Goal: Information Seeking & Learning: Learn about a topic

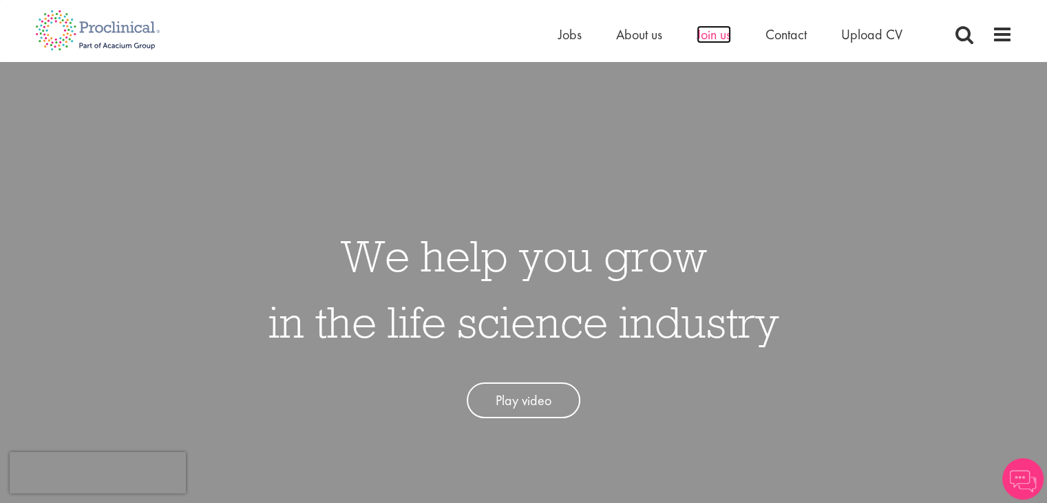
click at [711, 31] on span "Join us" at bounding box center [714, 34] width 34 height 18
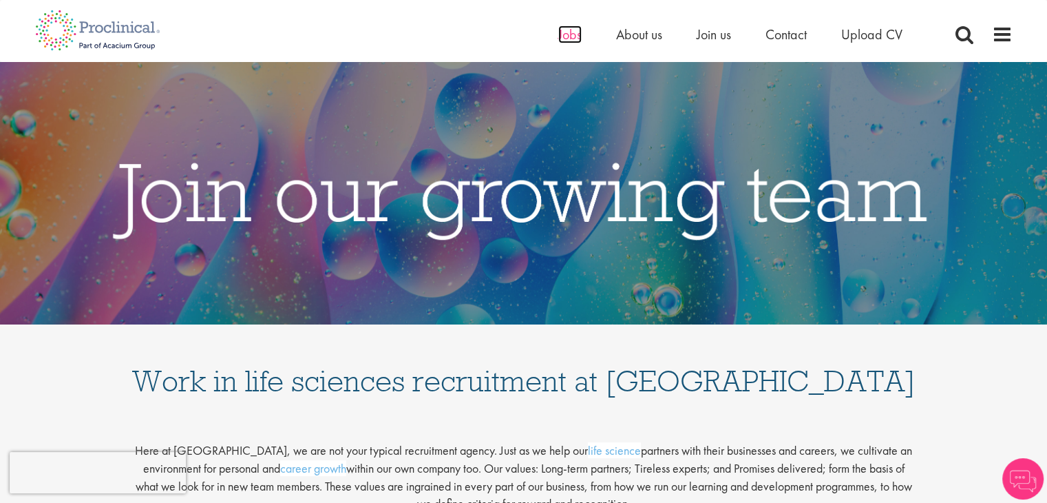
click at [560, 34] on span "Jobs" at bounding box center [569, 34] width 23 height 18
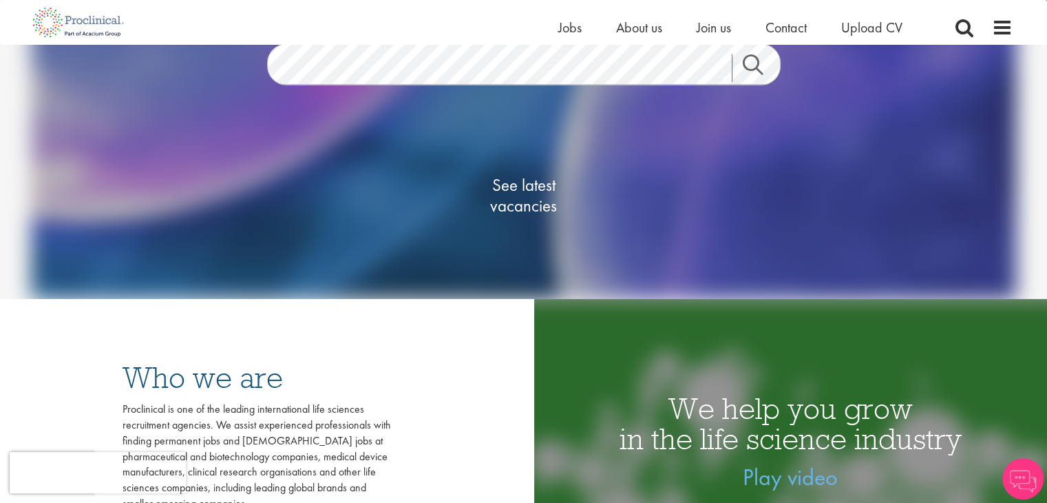
scroll to position [207, 0]
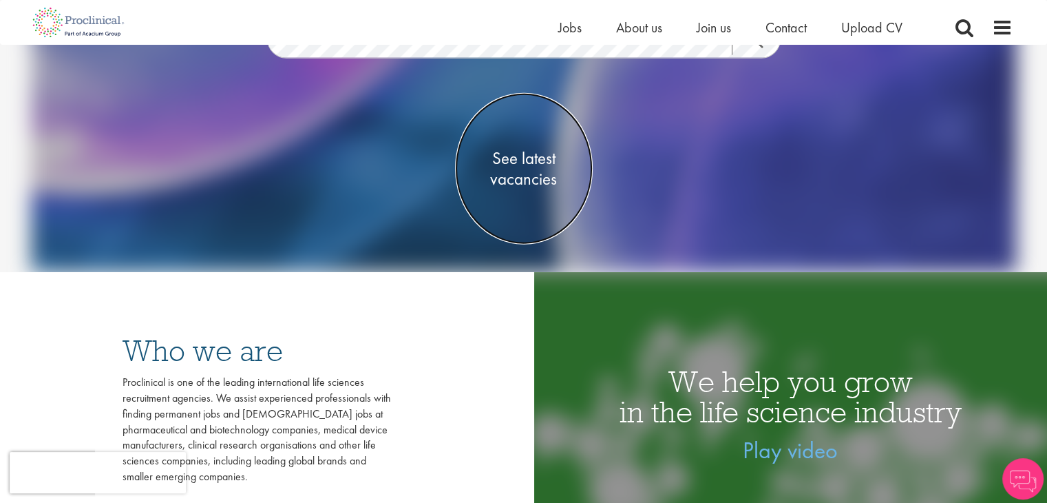
click at [526, 182] on span "See latest vacancies" at bounding box center [524, 167] width 138 height 41
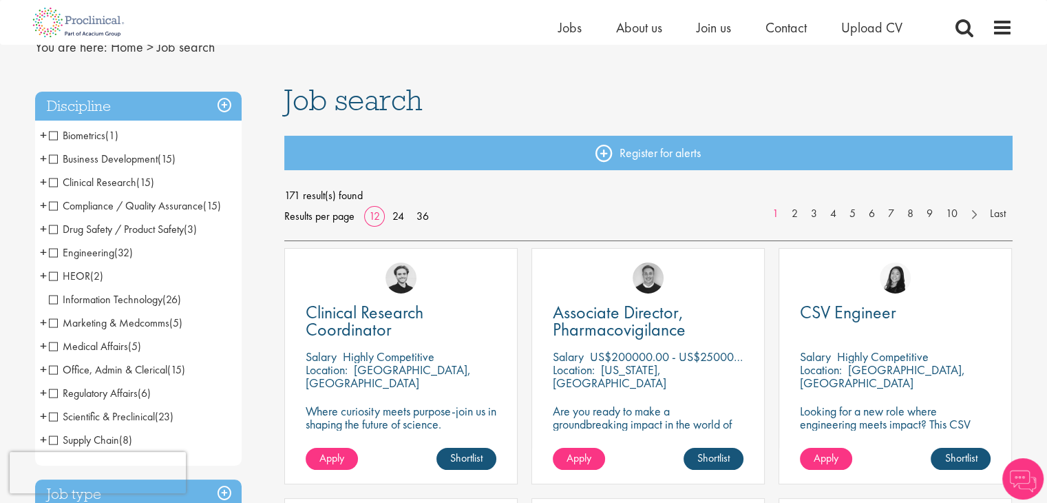
scroll to position [138, 0]
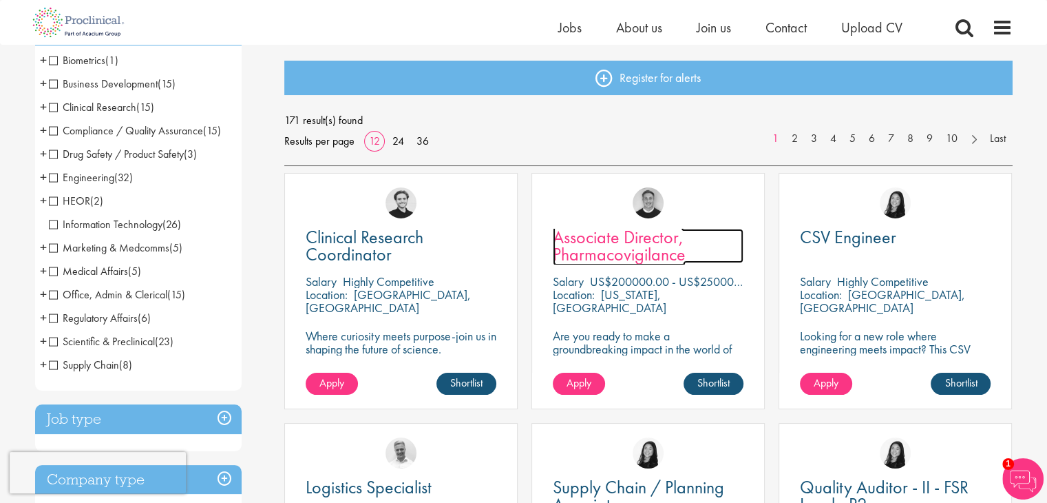
click at [630, 243] on span "Associate Director, Pharmacovigilance" at bounding box center [619, 245] width 133 height 41
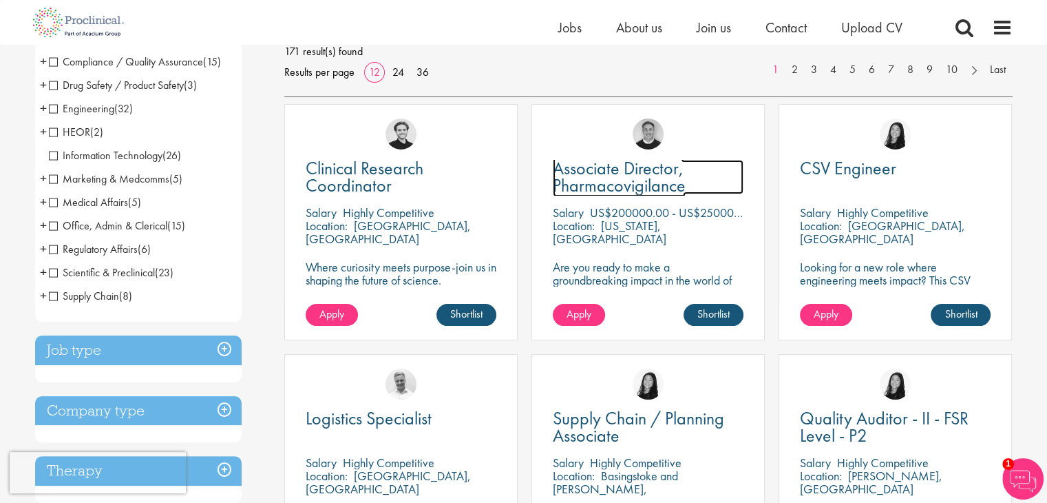
scroll to position [69, 0]
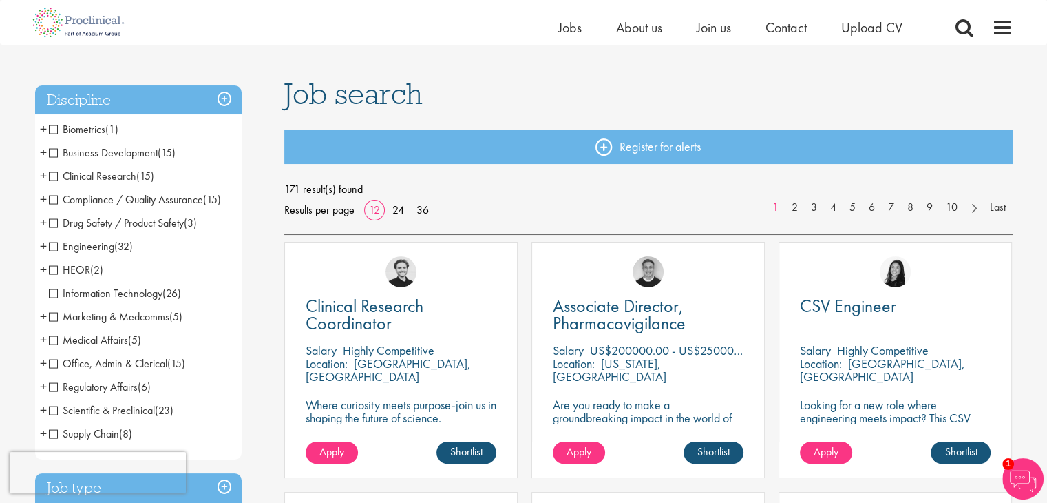
click at [79, 273] on span "HEOR" at bounding box center [69, 269] width 41 height 14
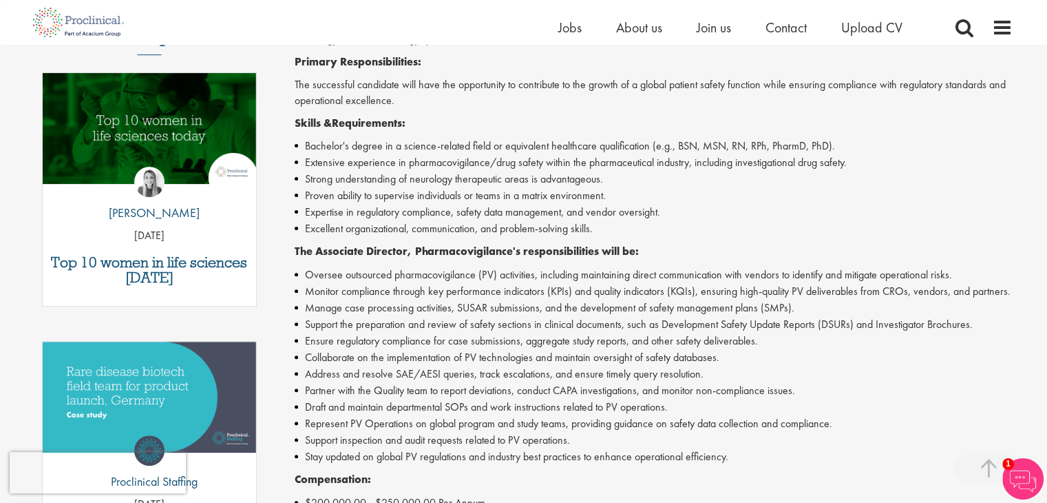
scroll to position [413, 0]
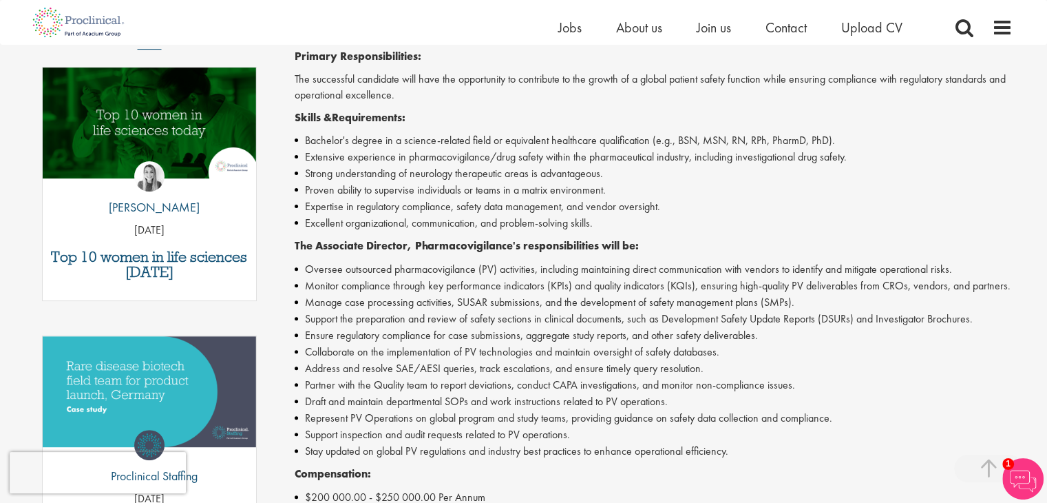
click at [584, 196] on li "Proven ability to supervise individuals or teams in a matrix environment." at bounding box center [654, 190] width 718 height 17
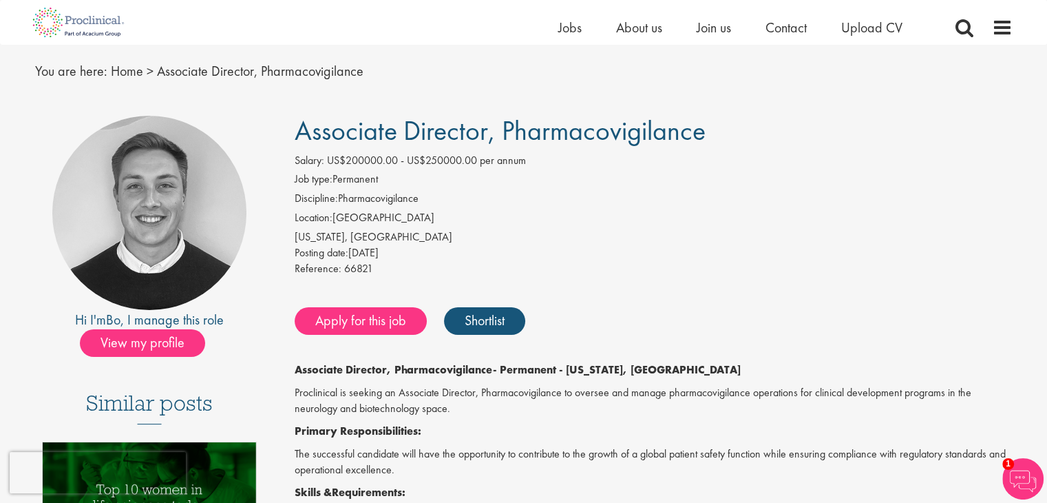
scroll to position [69, 0]
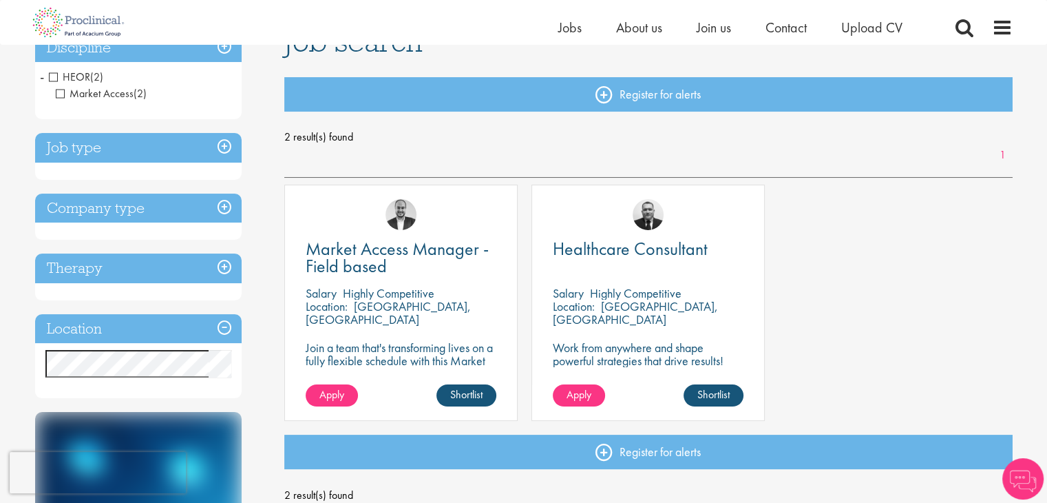
scroll to position [207, 0]
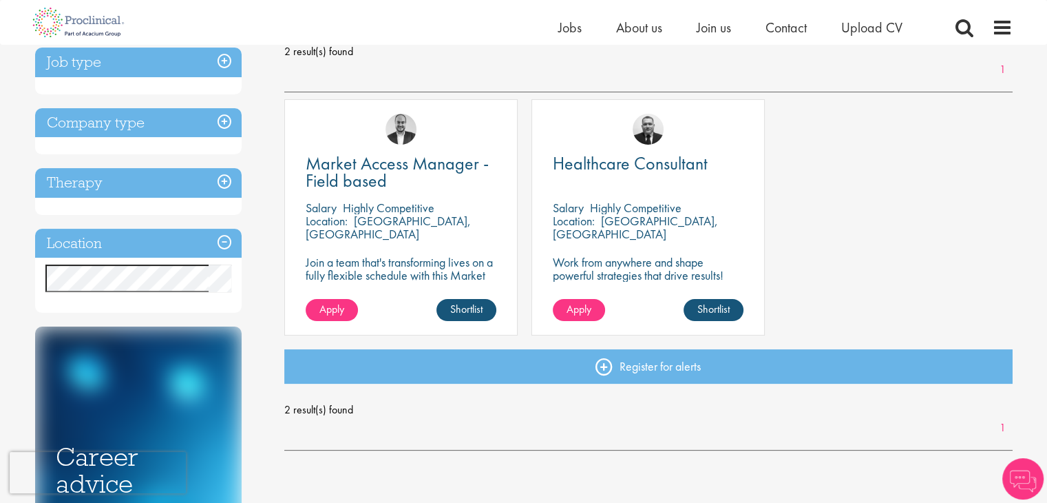
click at [93, 129] on h3 "Company type" at bounding box center [138, 123] width 207 height 30
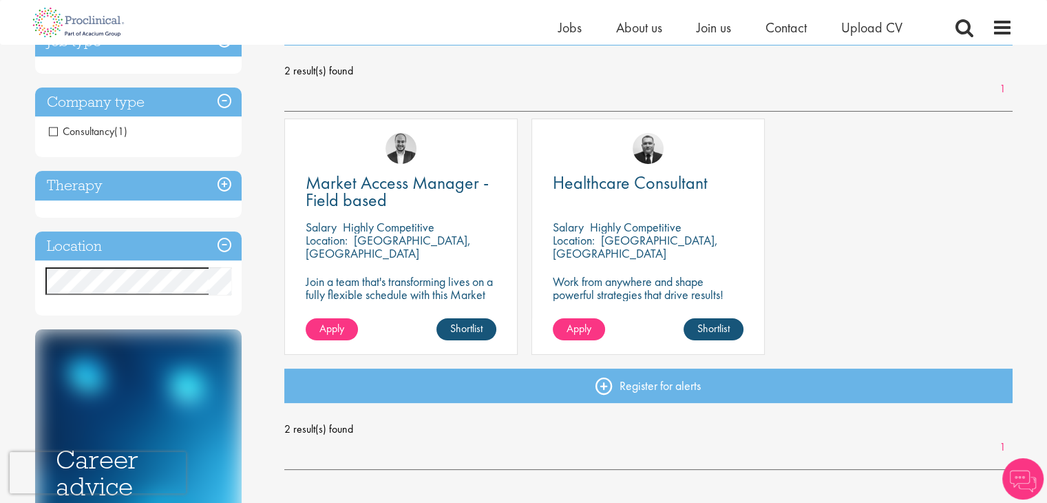
scroll to position [0, 0]
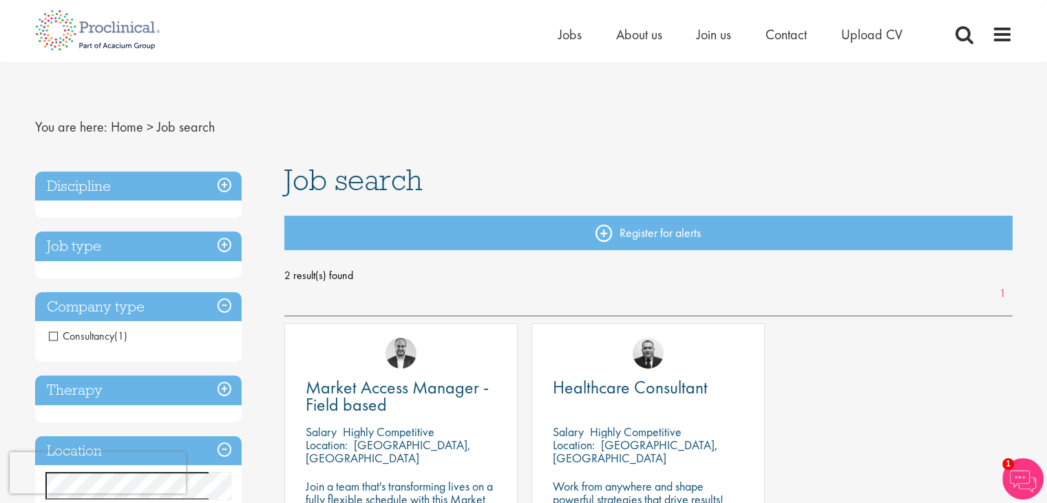
click at [118, 247] on h3 "Job type" at bounding box center [138, 246] width 207 height 30
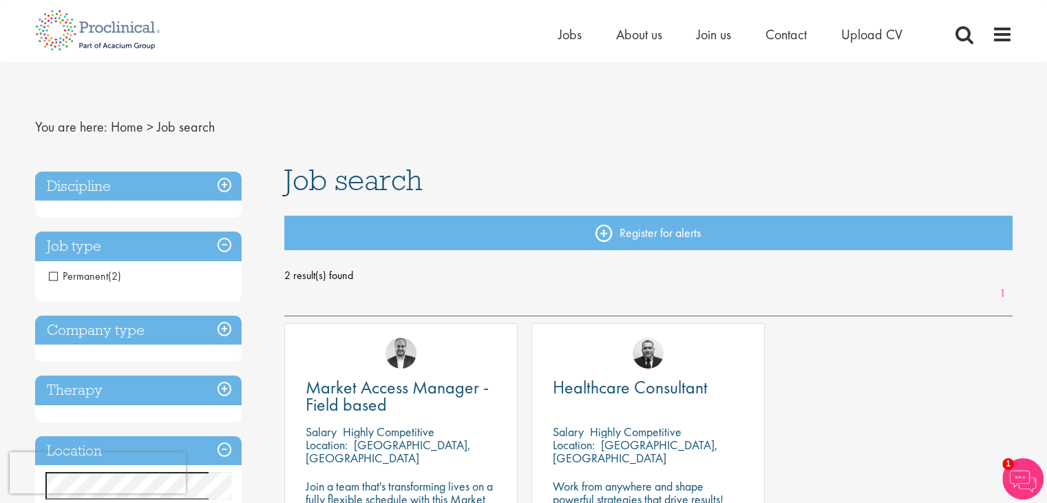
click at [115, 178] on h3 "Discipline" at bounding box center [138, 186] width 207 height 30
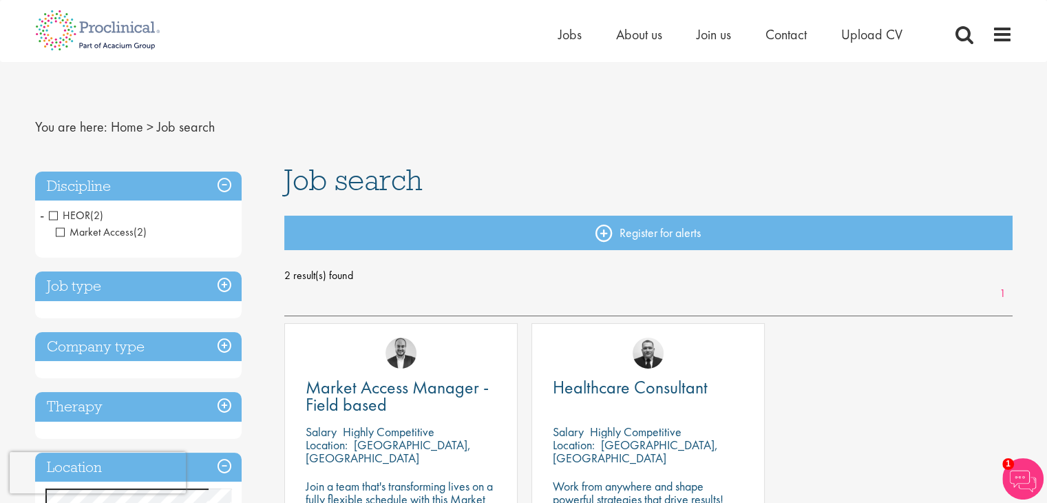
click at [116, 179] on h3 "Discipline" at bounding box center [138, 186] width 207 height 30
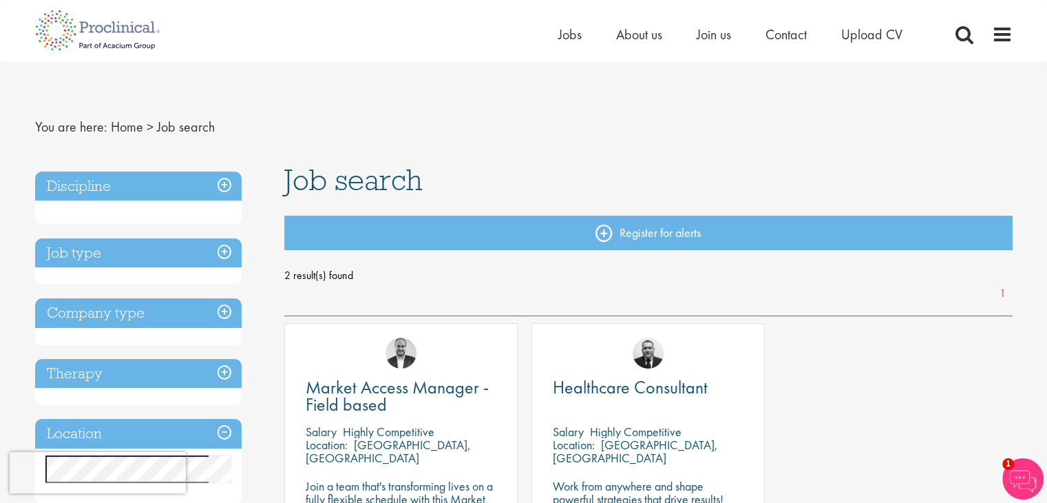
click at [116, 179] on h3 "Discipline" at bounding box center [138, 186] width 207 height 30
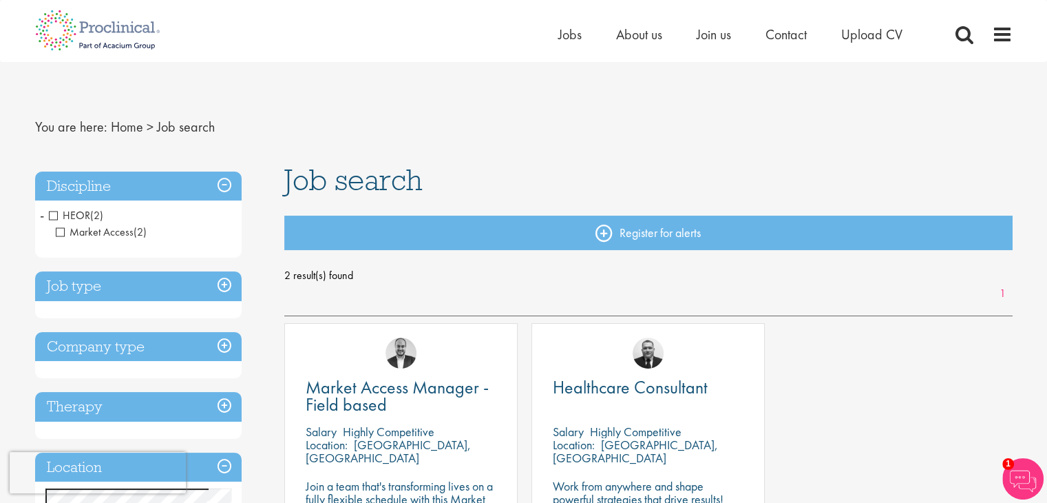
click at [51, 215] on span "HEOR" at bounding box center [69, 215] width 41 height 14
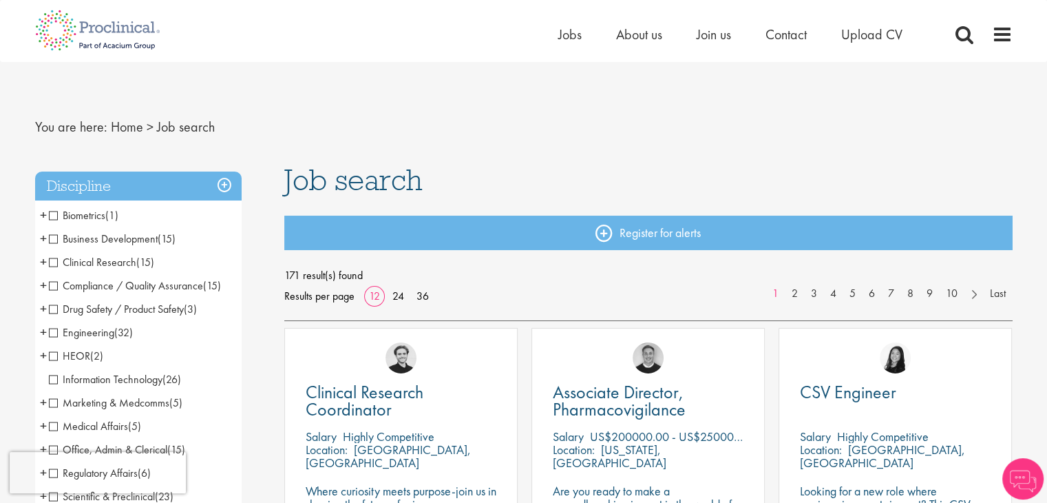
click at [125, 306] on span "Drug Safety / Product Safety" at bounding box center [116, 309] width 135 height 14
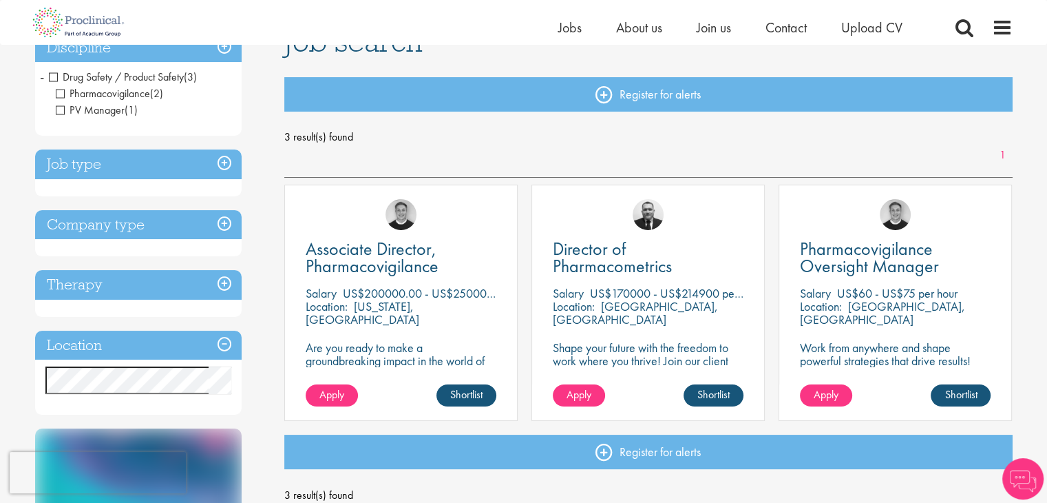
scroll to position [138, 0]
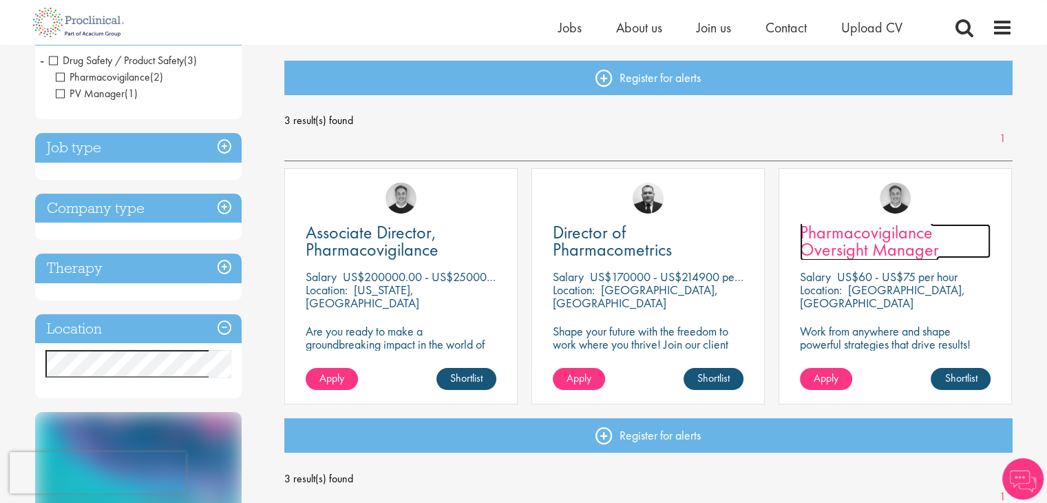
click at [867, 240] on span "Pharmacovigilance Oversight Manager" at bounding box center [869, 240] width 139 height 41
click at [138, 345] on div "Location Specified location Miles" at bounding box center [138, 356] width 207 height 85
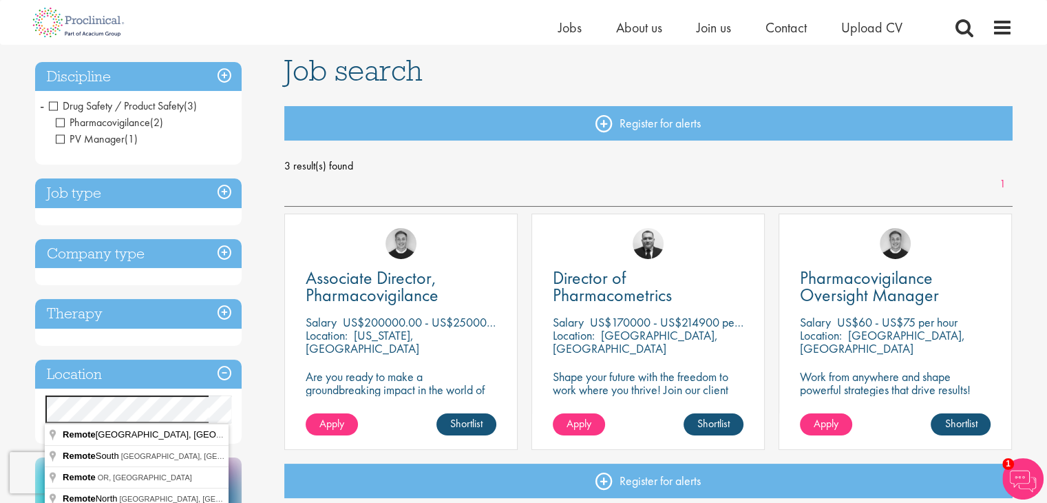
scroll to position [69, 0]
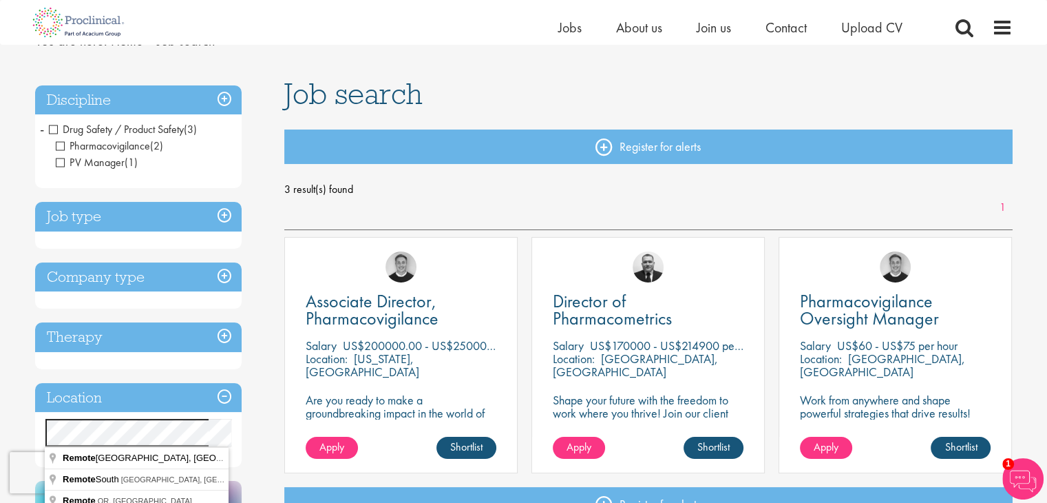
click at [52, 122] on span "Drug Safety / Product Safety" at bounding box center [116, 129] width 135 height 14
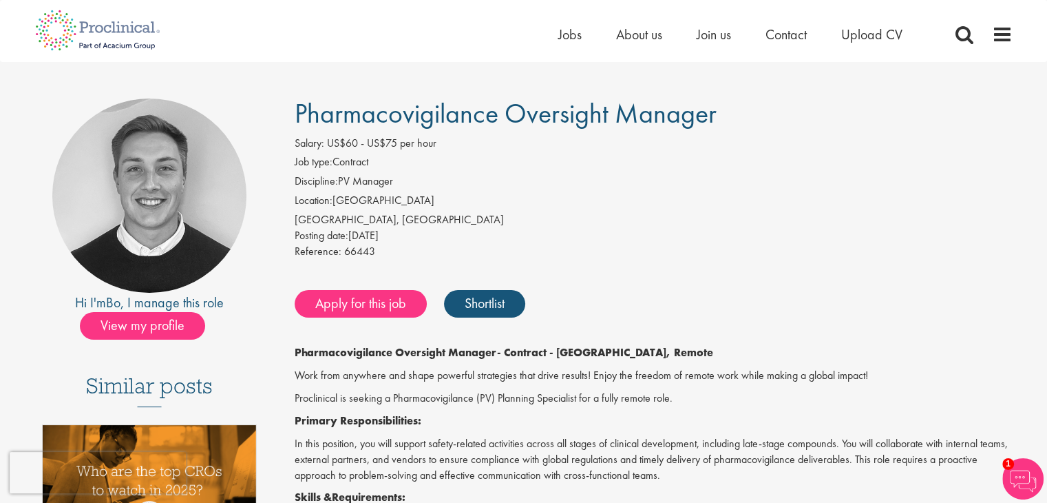
scroll to position [138, 0]
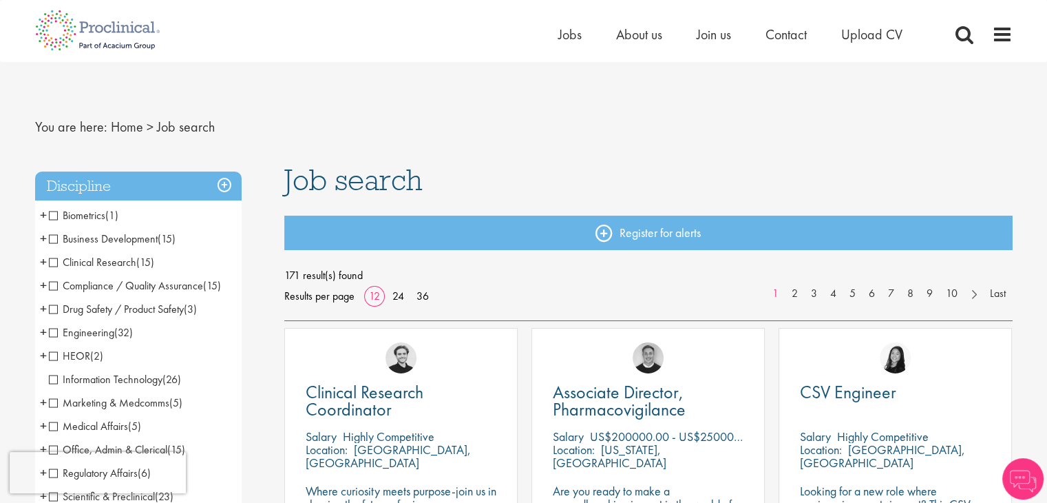
click at [132, 290] on span "Compliance / Quality Assurance" at bounding box center [126, 285] width 154 height 14
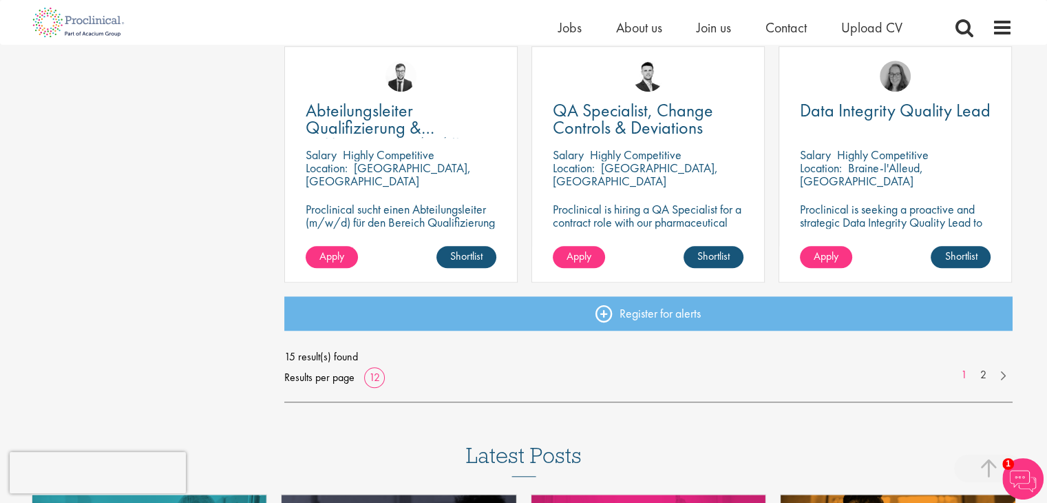
scroll to position [1102, 0]
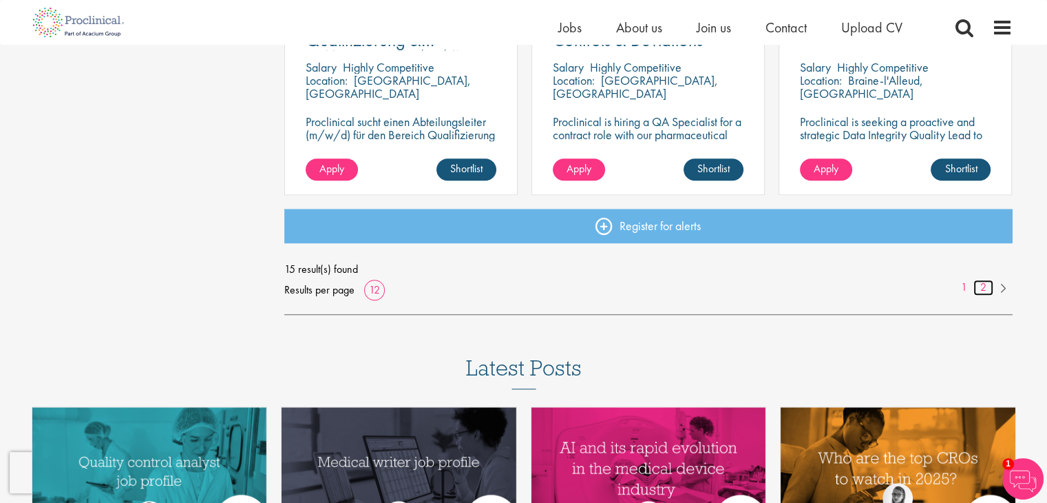
click at [985, 287] on link "2" at bounding box center [984, 288] width 20 height 16
